Goal: Transaction & Acquisition: Purchase product/service

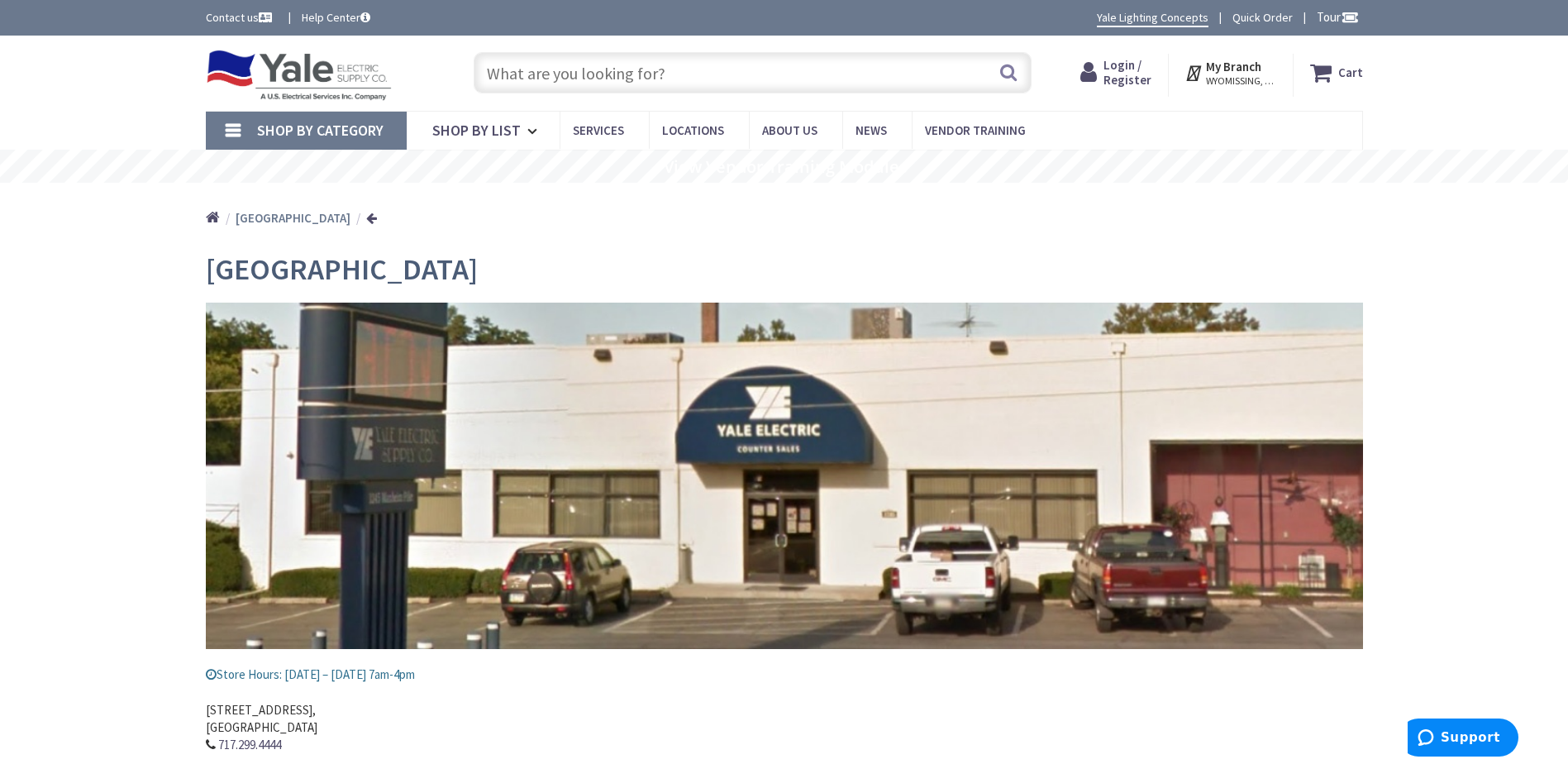
click at [232, 128] on link "Shop By Category" at bounding box center [306, 131] width 201 height 38
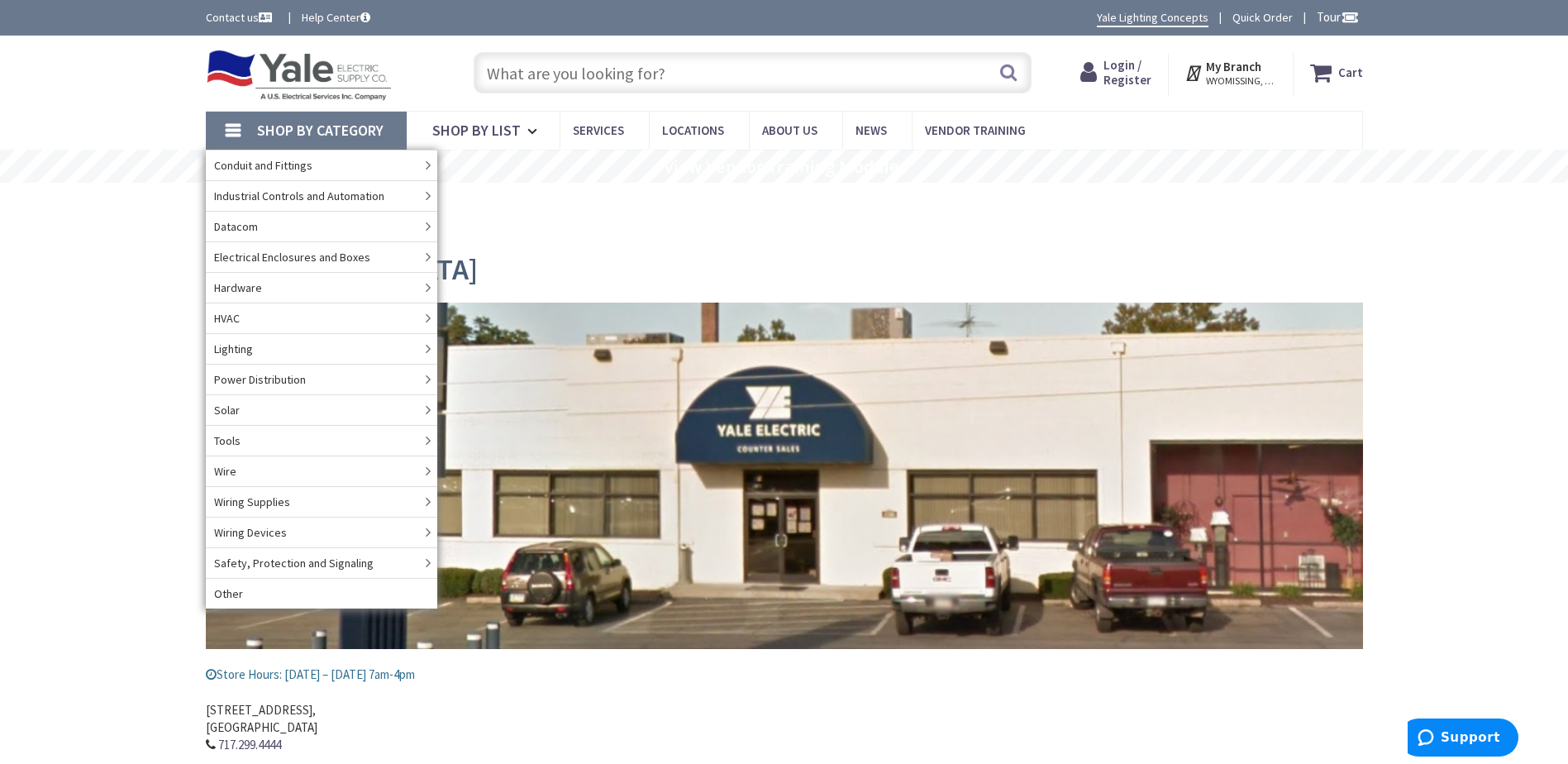
click at [632, 77] on input "text" at bounding box center [752, 73] width 558 height 42
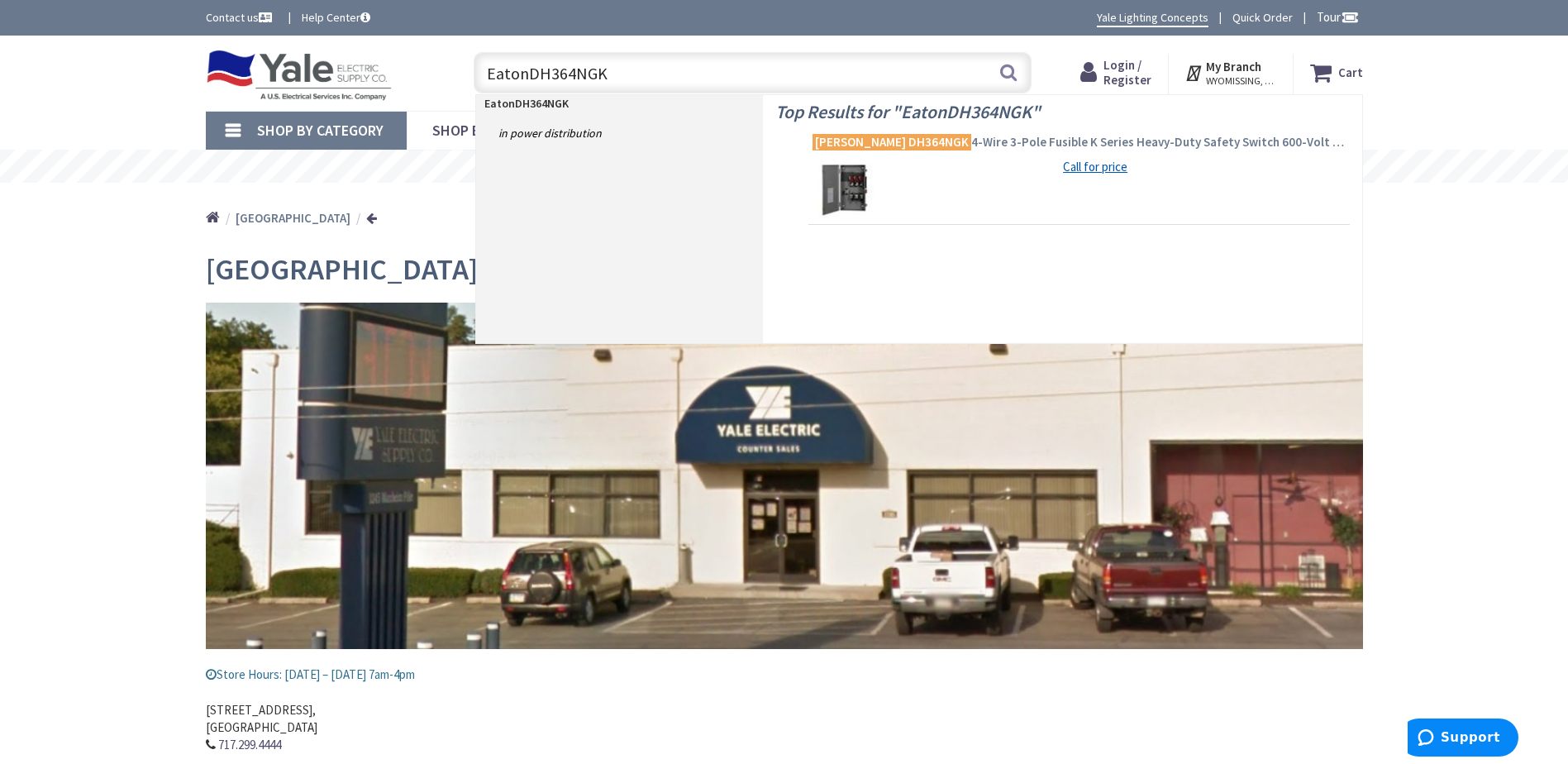
type input "EatonDH364NGK"
click at [1084, 145] on span "Eaton DH364NGK 4-Wire 3-Pole Fusible K Series Heavy-Duty Safety Switch 600-Volt…" at bounding box center [1079, 142] width 533 height 16
